Goal: Find specific page/section: Find specific page/section

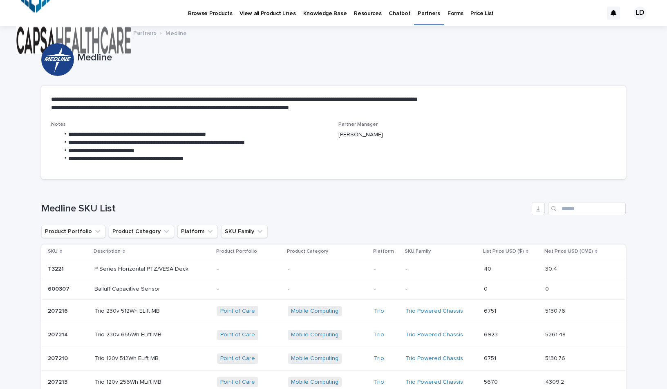
click at [418, 16] on p "Partners" at bounding box center [429, 8] width 22 height 17
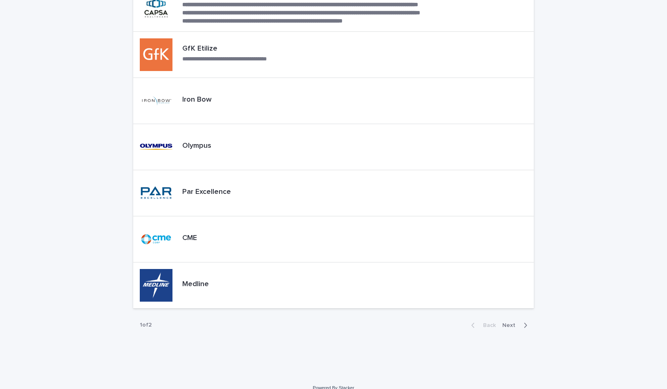
scroll to position [227, 0]
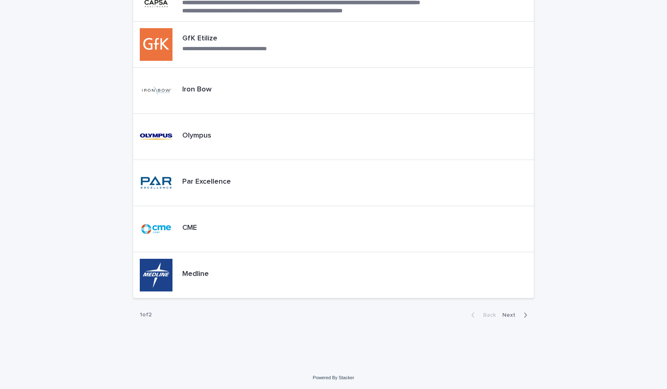
click at [508, 314] on span "Next" at bounding box center [511, 316] width 18 height 6
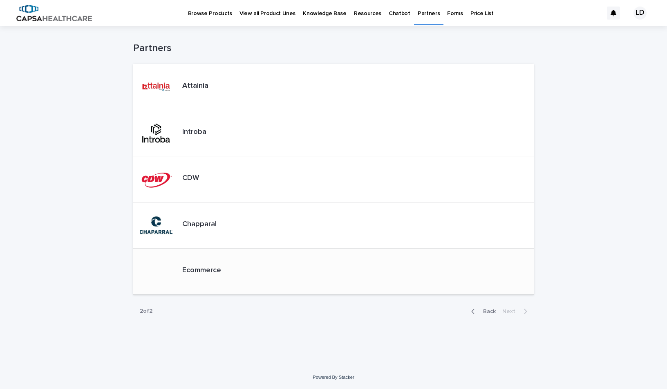
click at [203, 271] on p "Ecommerce" at bounding box center [201, 270] width 39 height 9
